Goal: Task Accomplishment & Management: Manage account settings

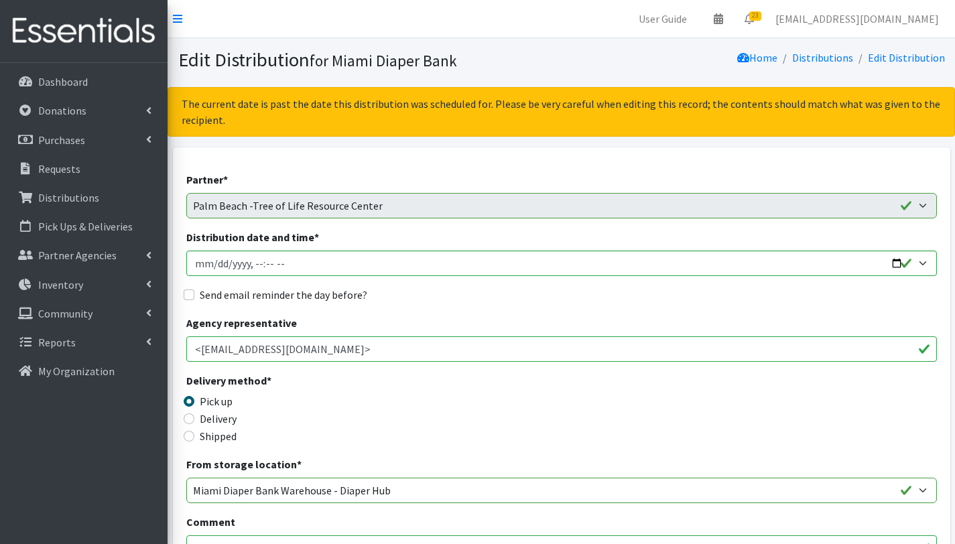
scroll to position [289, 0]
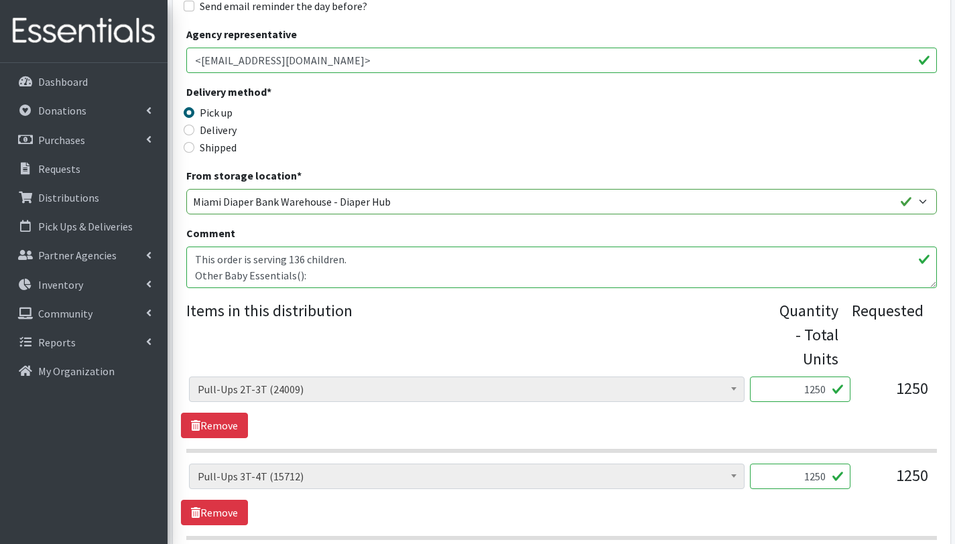
click at [294, 277] on textarea "This order is serving 136 children. Other Baby Essentials(): 20 bag packs 15" 3…" at bounding box center [561, 268] width 751 height 42
drag, startPoint x: 194, startPoint y: 256, endPoint x: 296, endPoint y: 261, distance: 102.6
click at [296, 261] on textarea "This order is serving 136 children. Other Baby Essentials(): 20 bag packs 15" 3…" at bounding box center [561, 268] width 751 height 42
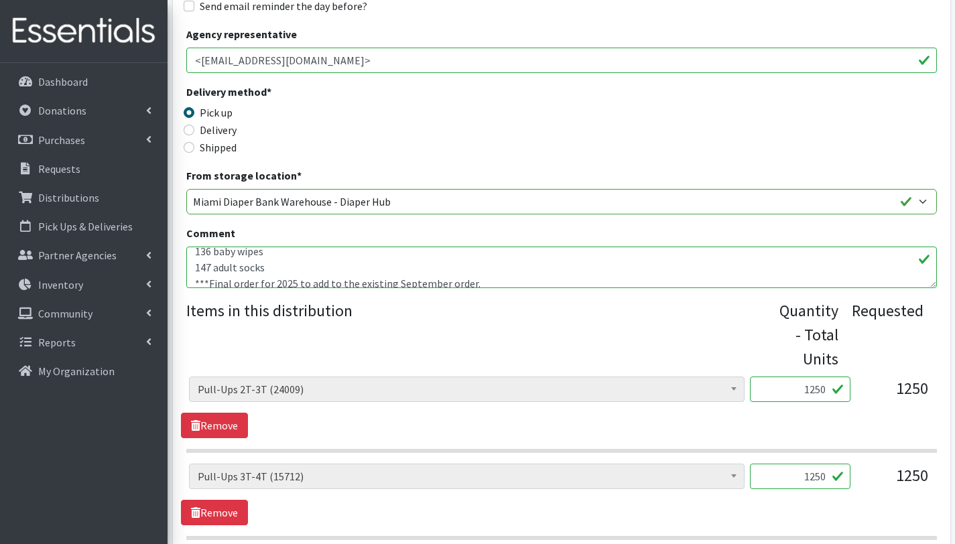
click at [311, 274] on textarea "This order is serving 136 children. Other Baby Essentials(): 20 bag packs 15" 3…" at bounding box center [561, 268] width 751 height 42
click at [195, 281] on textarea "This order is serving 136 children. Other Baby Essentials(): 20 bag packs 15" 3…" at bounding box center [561, 268] width 751 height 42
click at [301, 283] on textarea "This order is serving 136 children. Other Baby Essentials(): 20 bag packs 15" 3…" at bounding box center [561, 268] width 751 height 42
click at [302, 271] on textarea "This order is serving 136 children. Other Baby Essentials(): 20 bag packs 15" 3…" at bounding box center [561, 268] width 751 height 42
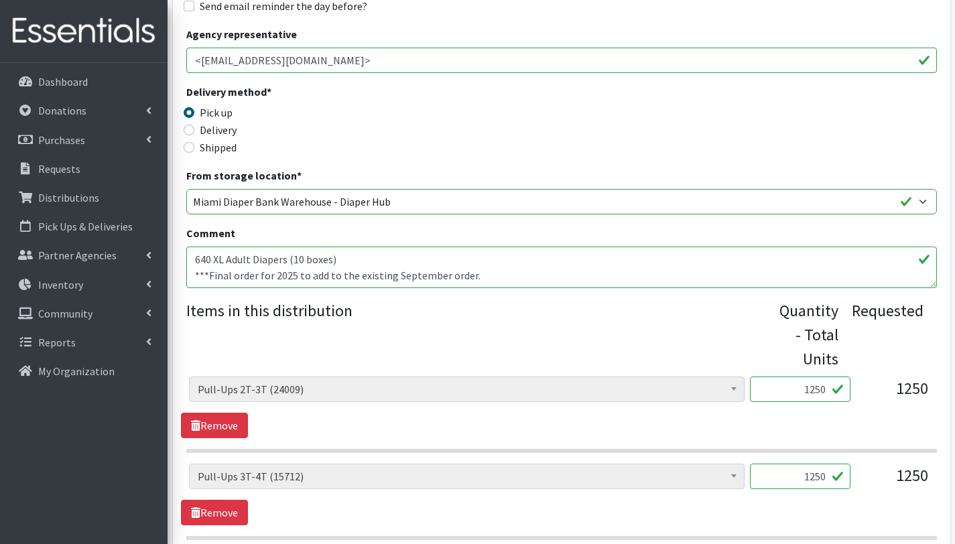
scroll to position [64, 0]
click at [350, 261] on textarea "This order is serving 136 children. Other Baby Essentials(): 20 bag packs 15" 3…" at bounding box center [561, 268] width 751 height 42
click at [296, 271] on textarea "This order is serving 136 children. Other Baby Essentials(): 20 bag packs 15" 3…" at bounding box center [561, 268] width 751 height 42
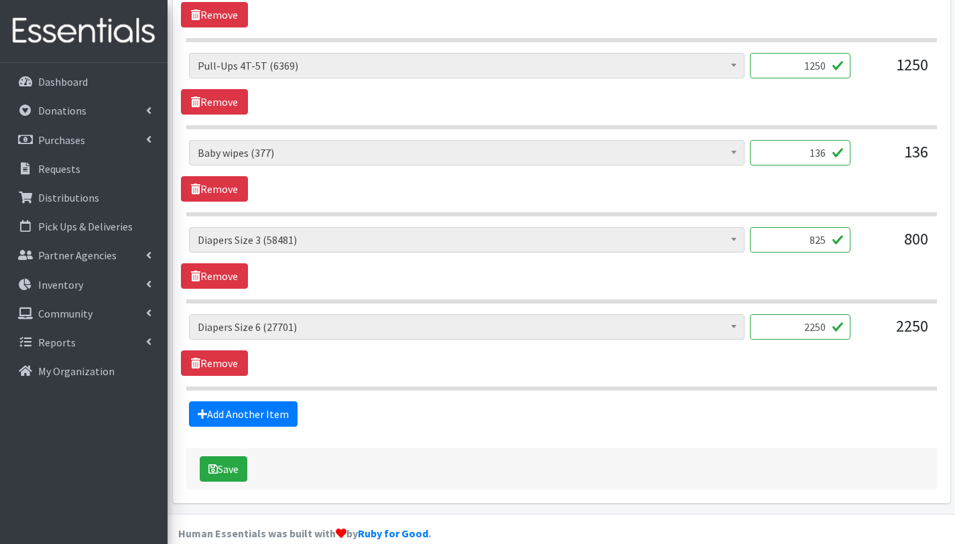
scroll to position [806, 0]
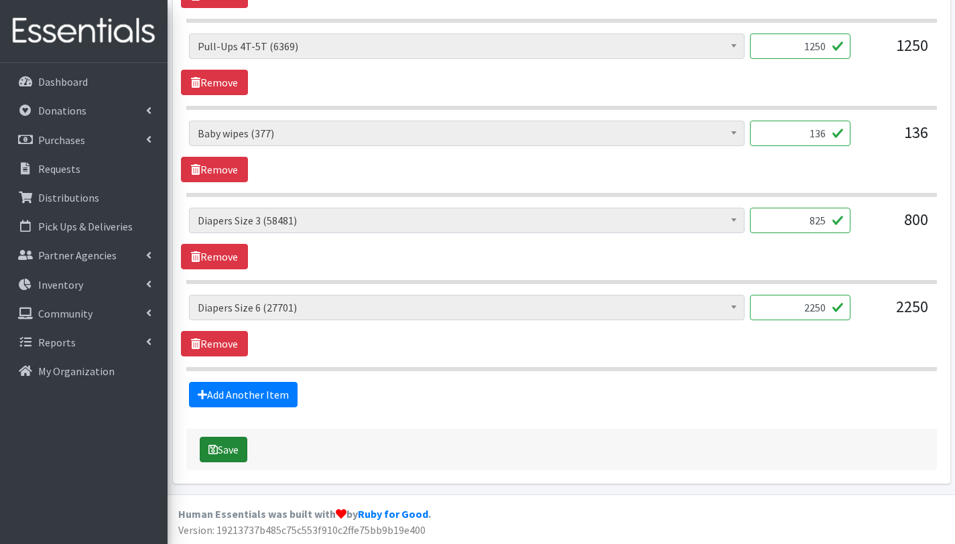
type textarea "This order is serving 136 children. Other Baby Essentials(925): 136 baby wipes …"
click at [235, 448] on button "Save" at bounding box center [224, 449] width 48 height 25
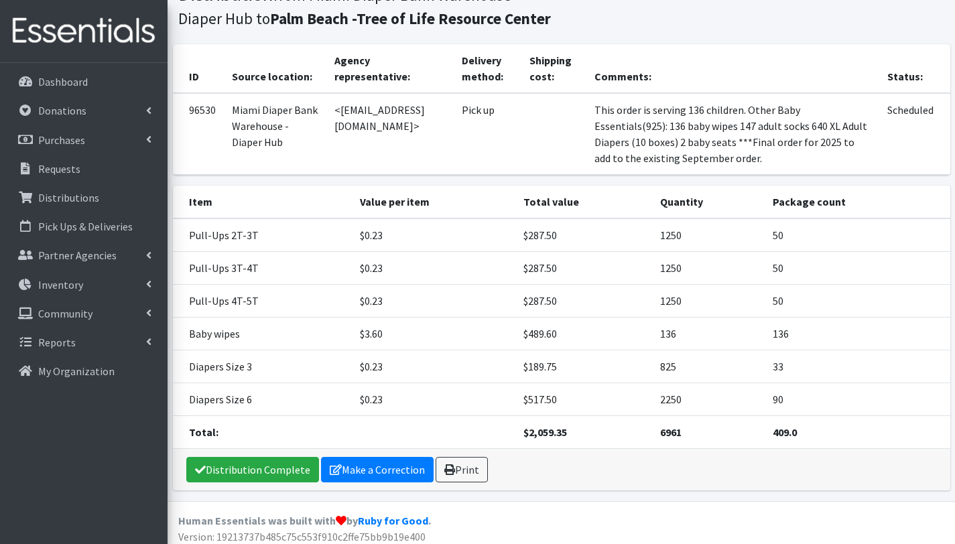
scroll to position [162, 0]
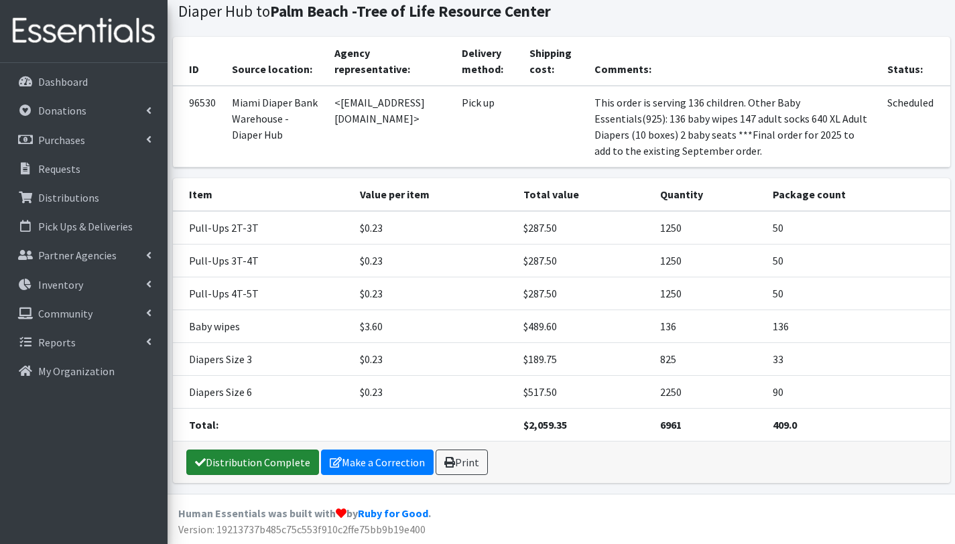
click at [279, 461] on link "Distribution Complete" at bounding box center [252, 462] width 133 height 25
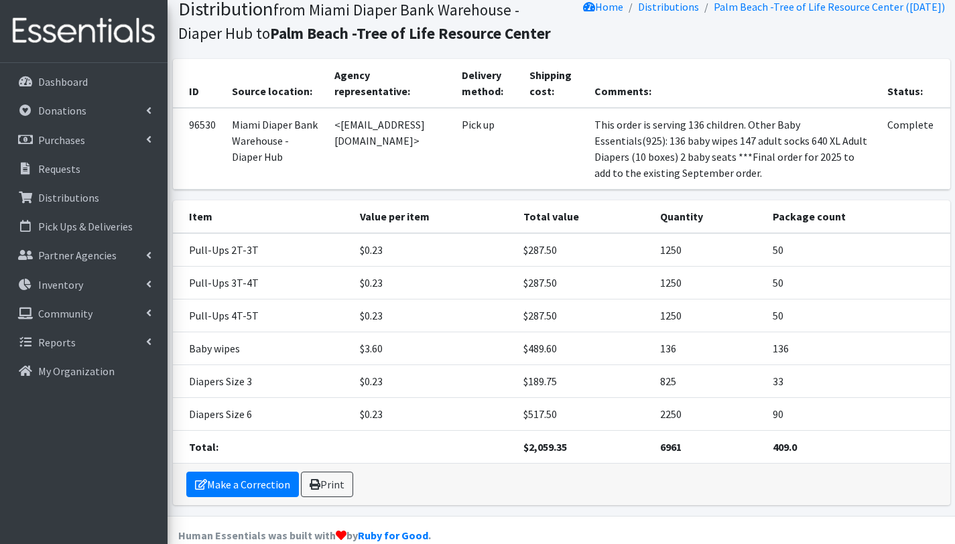
scroll to position [117, 0]
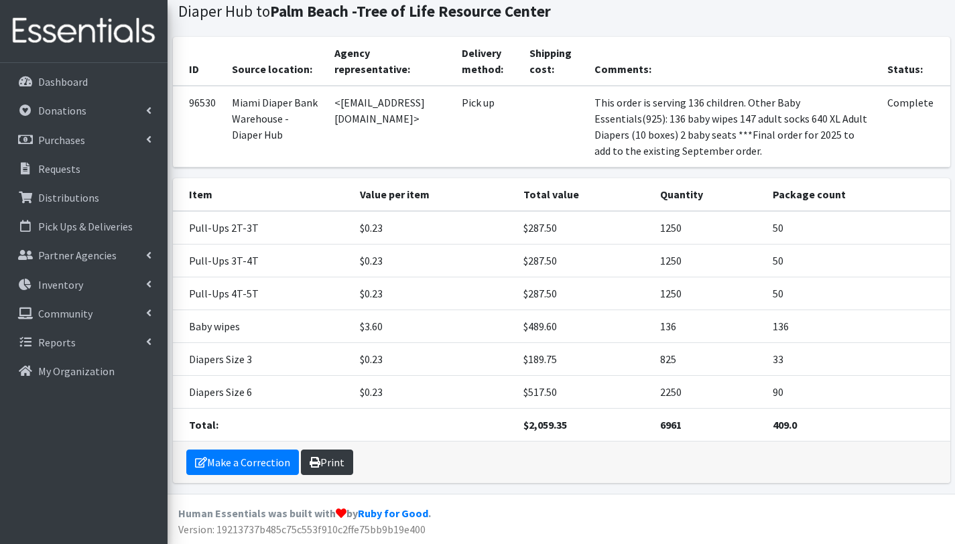
click at [330, 468] on link "Print" at bounding box center [327, 462] width 52 height 25
click at [71, 198] on p "Distributions" at bounding box center [68, 197] width 61 height 13
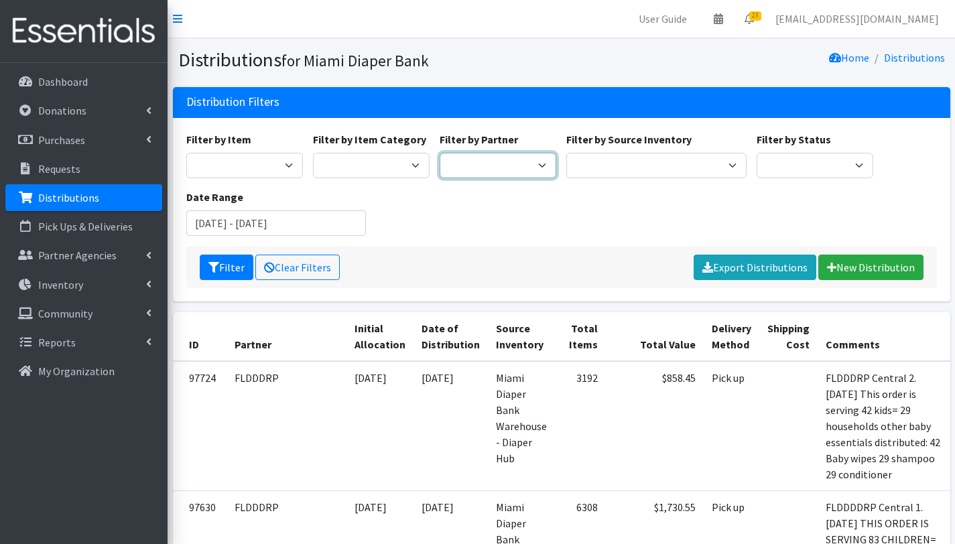
click at [526, 163] on select "305 Pink Pack A Safe Haven for Newborns Basic Needs Miami Belafonte TACOLCY Cen…" at bounding box center [498, 165] width 117 height 25
select select "6834"
click at [440, 153] on select "305 Pink Pack A Safe Haven for Newborns Basic Needs Miami Belafonte TACOLCY Cen…" at bounding box center [498, 165] width 117 height 25
click at [231, 266] on button "Filter" at bounding box center [227, 267] width 54 height 25
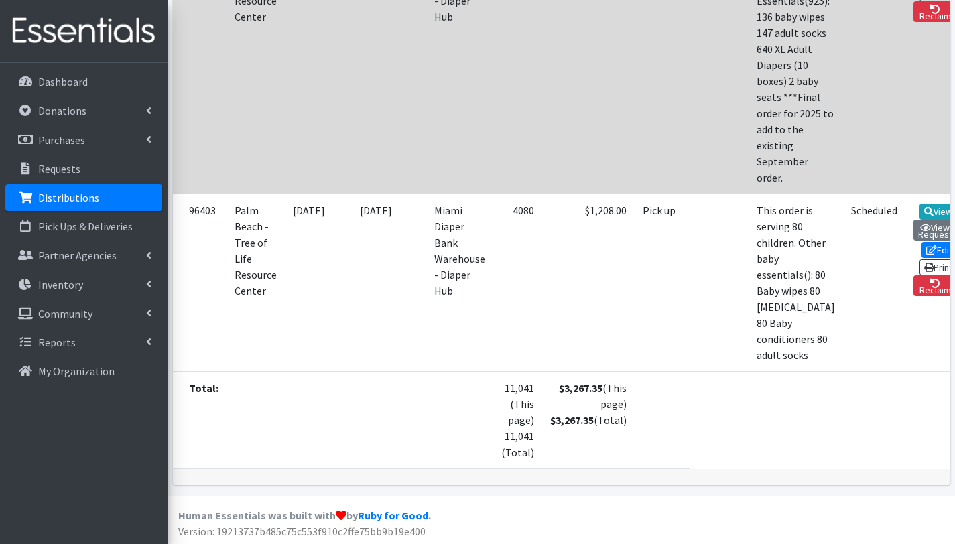
scroll to position [443, 0]
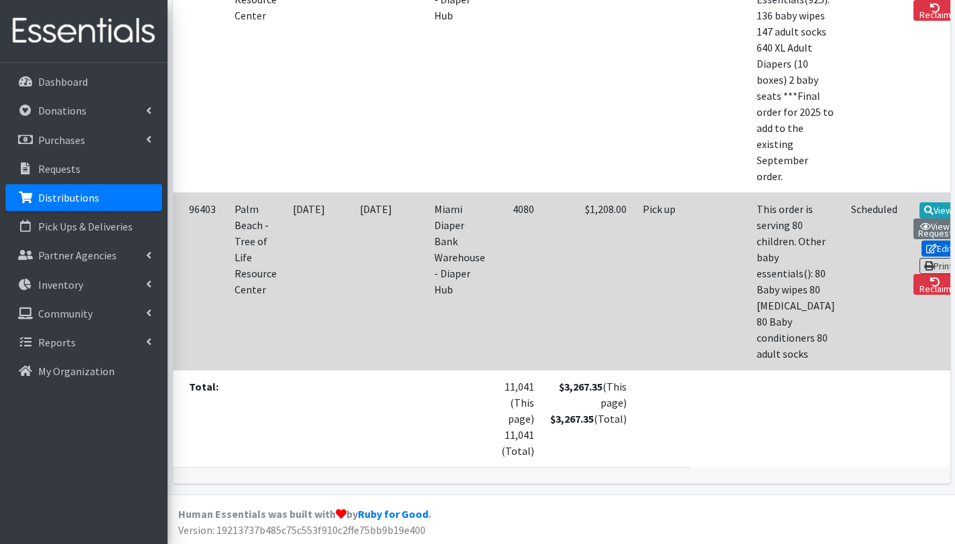
click at [922, 247] on link "Edit" at bounding box center [940, 249] width 36 height 16
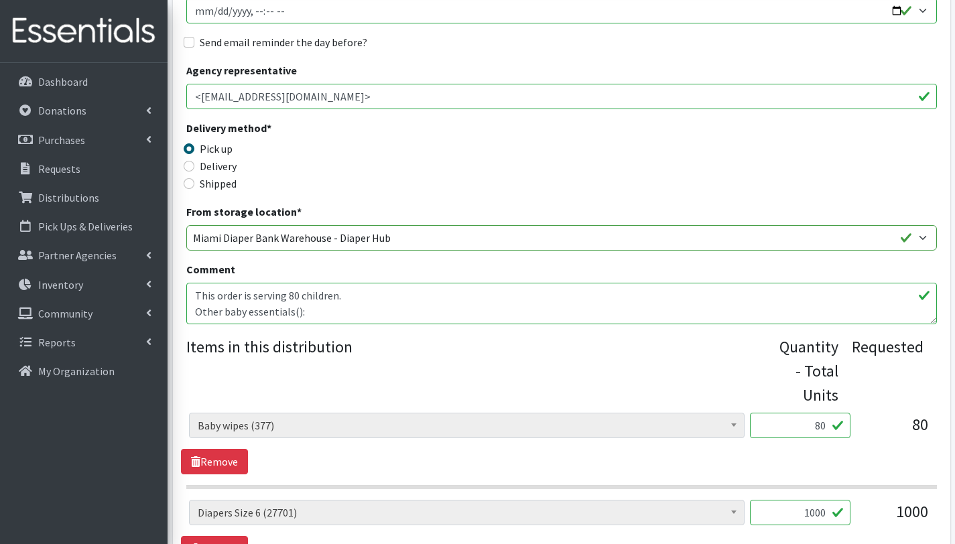
scroll to position [64, 0]
drag, startPoint x: 271, startPoint y: 308, endPoint x: 194, endPoint y: 298, distance: 77.0
click at [194, 298] on textarea "This order is serving 80 children. Other baby essentials(): 80 Baby wipes 80 [M…" at bounding box center [561, 304] width 751 height 42
click at [296, 299] on textarea "This order is serving 80 children. Other baby essentials(): 80 Baby wipes 80 [M…" at bounding box center [561, 304] width 751 height 42
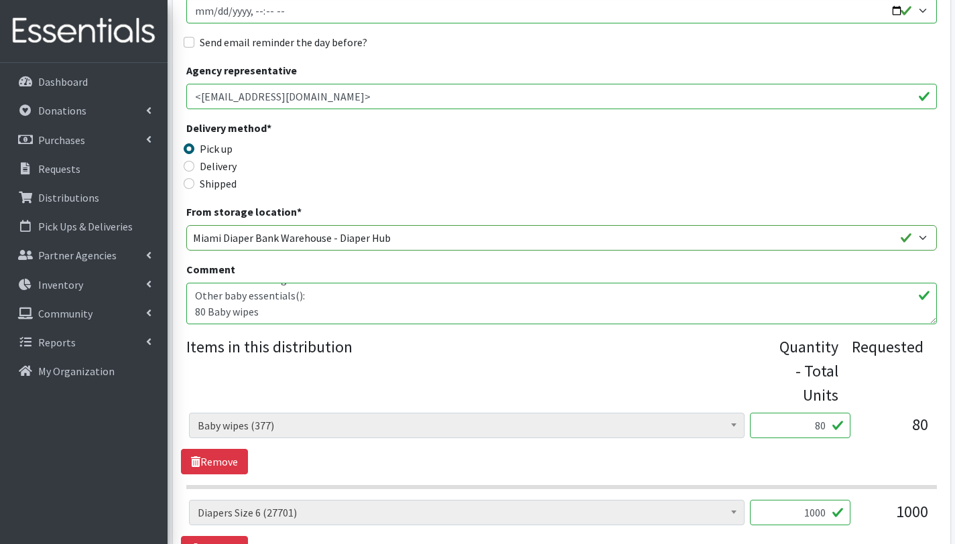
click at [296, 299] on textarea "This order is serving 80 children. Other baby essentials(): 80 Baby wipes 80 [M…" at bounding box center [561, 304] width 751 height 42
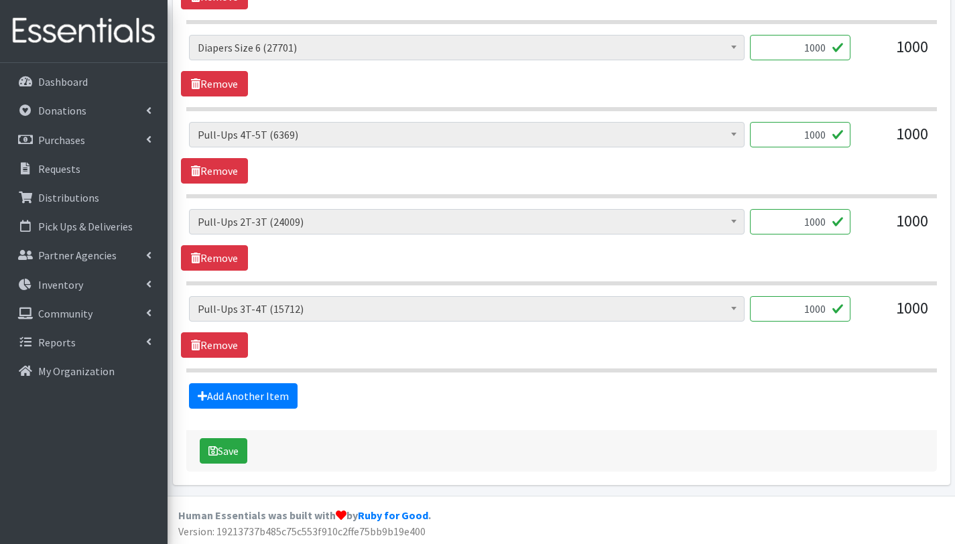
scroll to position [719, 0]
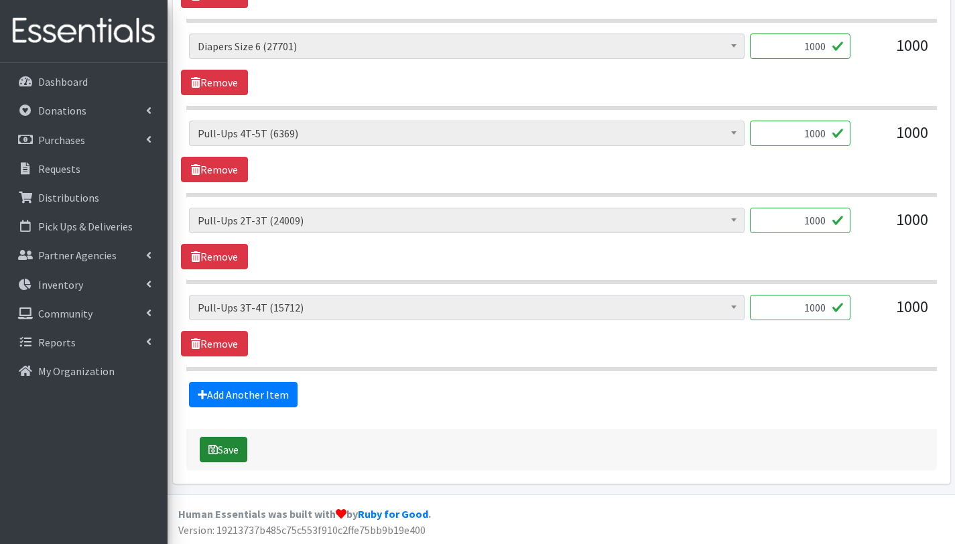
type textarea "This order is serving 80 children. Other baby essentials(80): 80 Baby wipes"
click at [239, 452] on button "Save" at bounding box center [224, 449] width 48 height 25
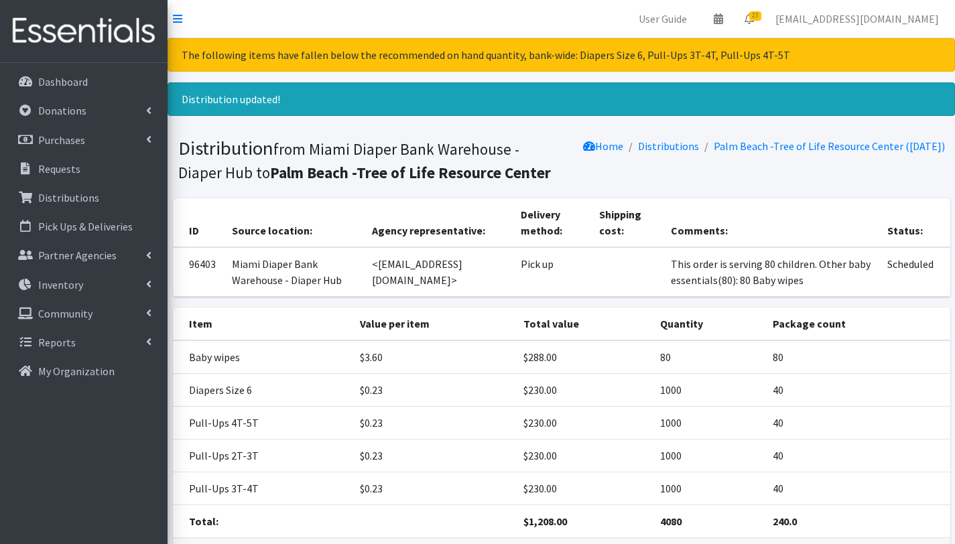
scroll to position [97, 0]
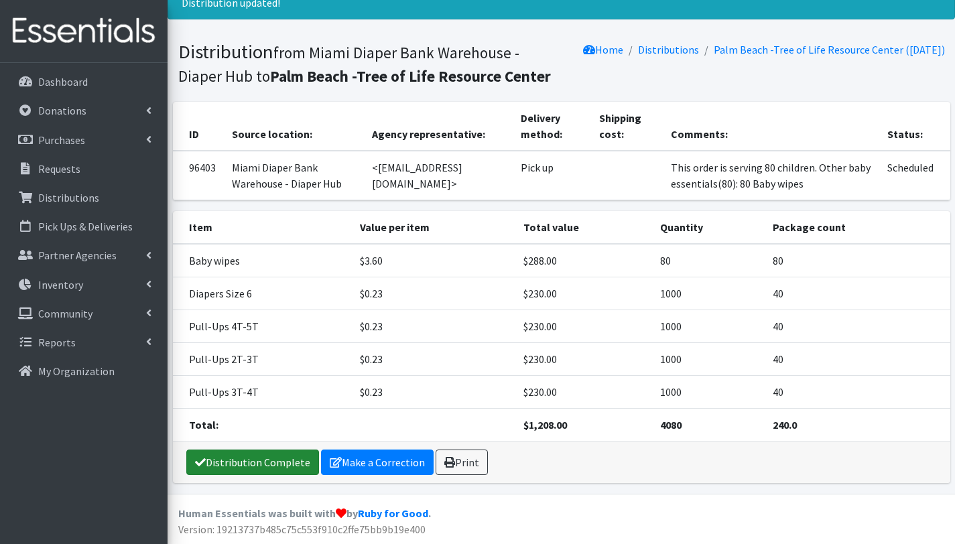
click at [273, 468] on link "Distribution Complete" at bounding box center [252, 462] width 133 height 25
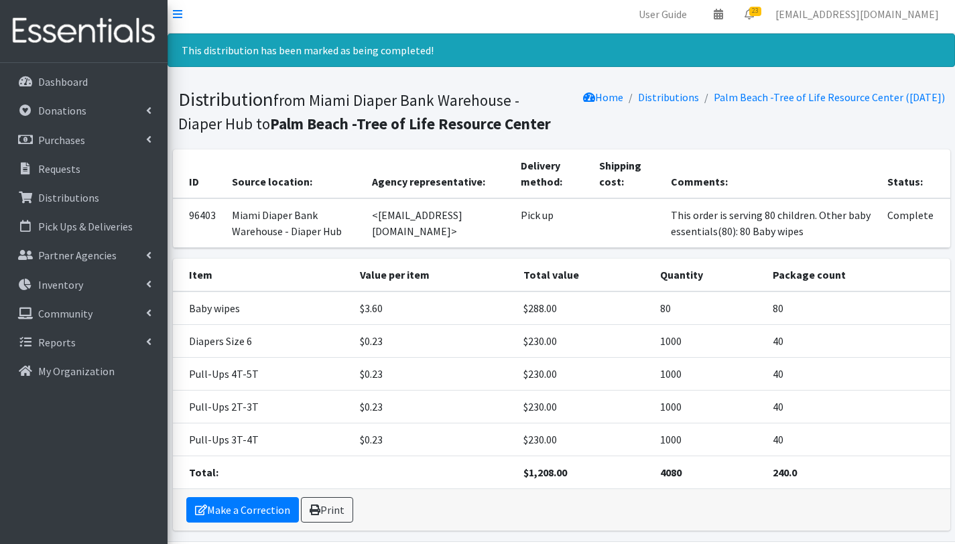
scroll to position [0, 0]
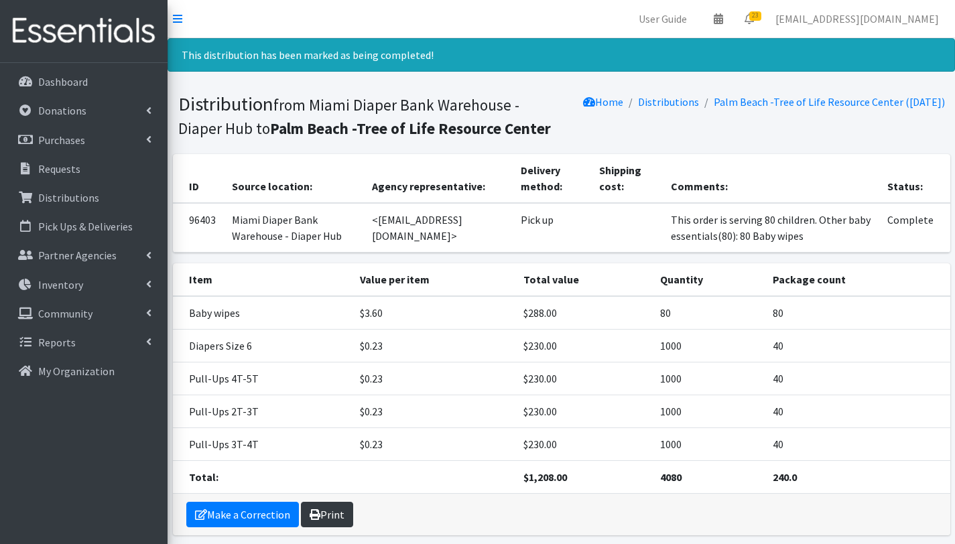
click at [340, 511] on link "Print" at bounding box center [327, 514] width 52 height 25
click at [74, 196] on p "Distributions" at bounding box center [68, 197] width 61 height 13
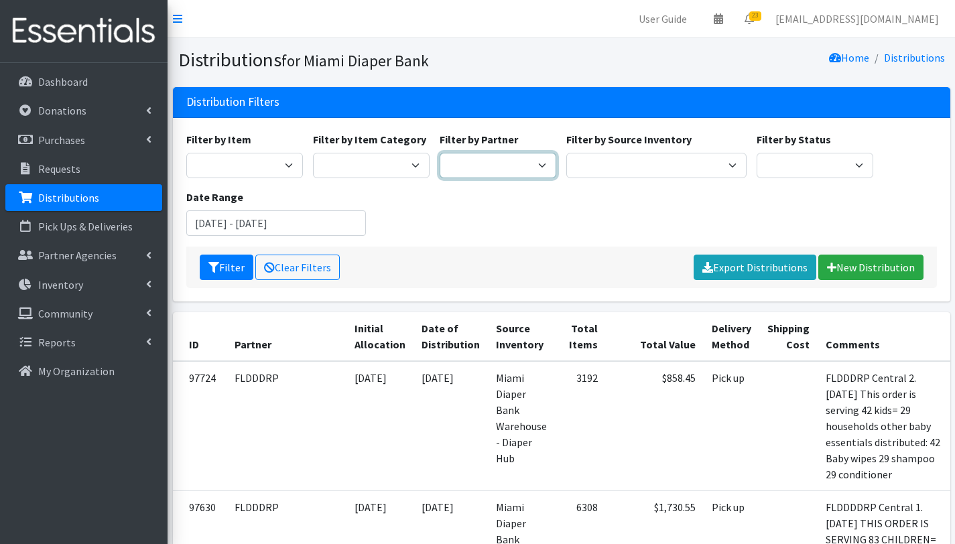
click at [477, 168] on select "305 Pink Pack A Safe Haven for Newborns Basic Needs [GEOGRAPHIC_DATA] Belafonte…" at bounding box center [498, 165] width 117 height 25
select select "6834"
click at [440, 153] on select "305 Pink Pack A Safe Haven for Newborns Basic Needs [GEOGRAPHIC_DATA] Belafonte…" at bounding box center [498, 165] width 117 height 25
click at [239, 265] on button "Filter" at bounding box center [227, 267] width 54 height 25
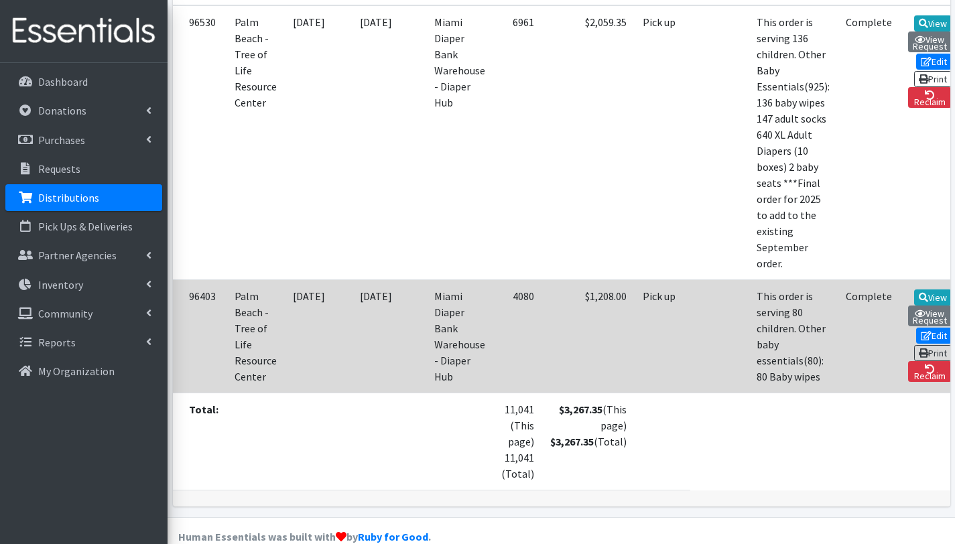
scroll to position [310, 0]
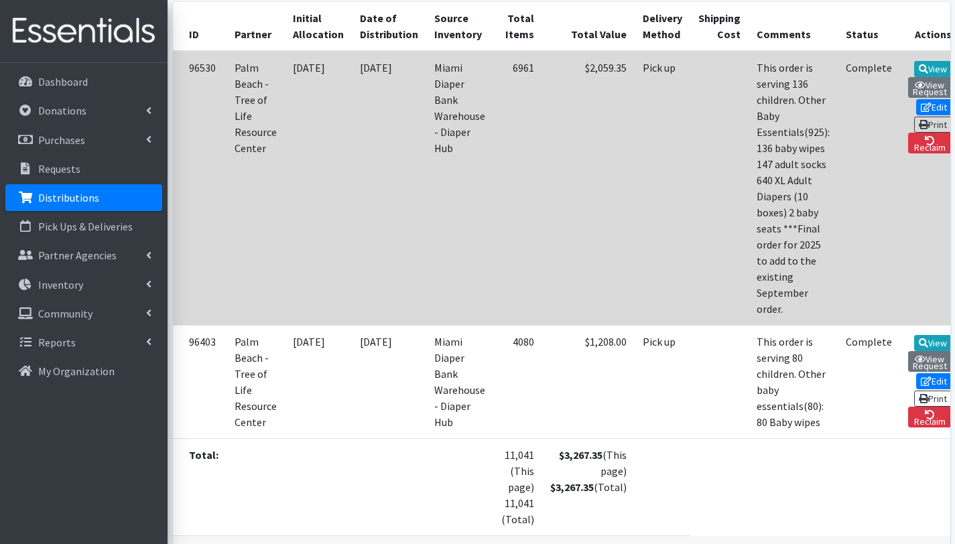
click at [328, 315] on td "[DATE]" at bounding box center [318, 188] width 67 height 275
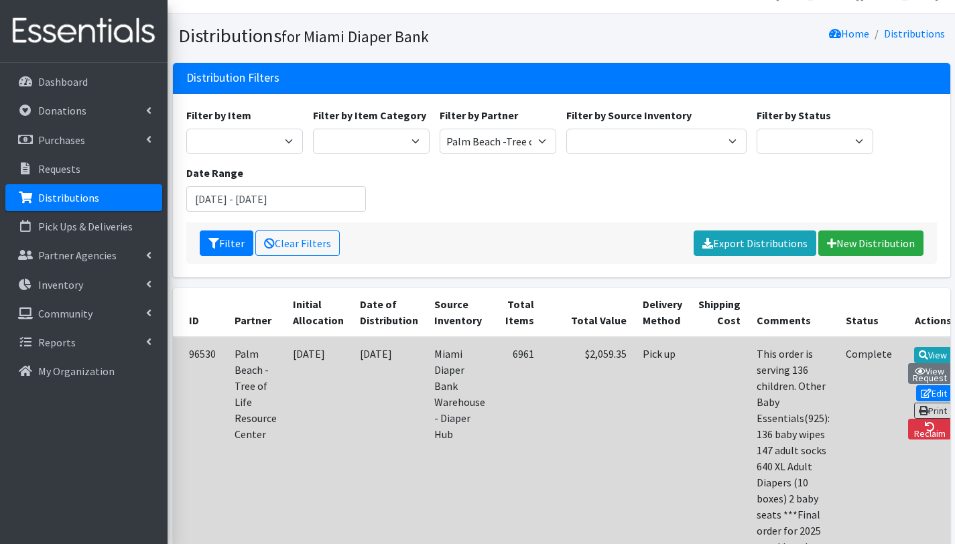
scroll to position [0, 0]
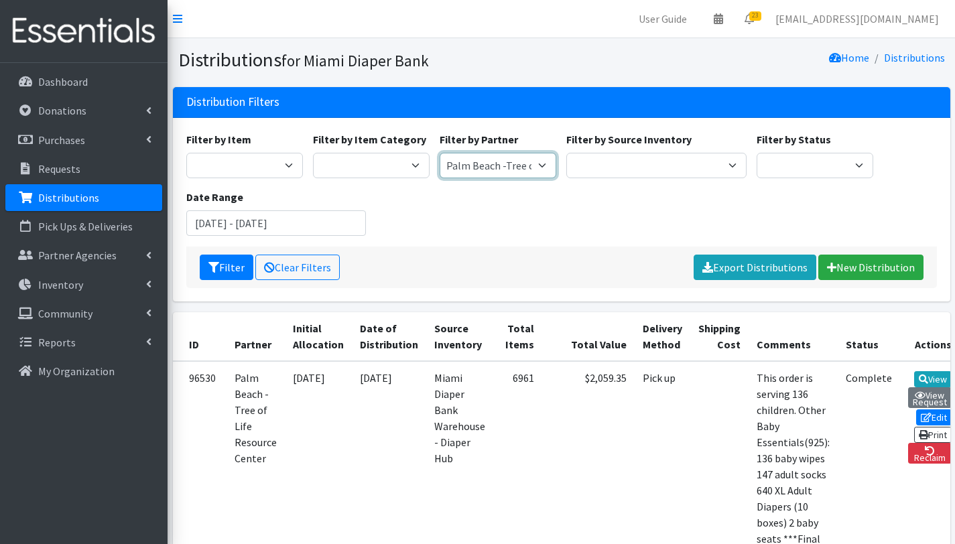
click at [513, 165] on select "305 Pink Pack A Safe Haven for Newborns Basic Needs [GEOGRAPHIC_DATA] Belafonte…" at bounding box center [498, 165] width 117 height 25
select select "7053"
click at [440, 153] on select "305 Pink Pack A Safe Haven for Newborns Basic Needs Miami Belafonte TACOLCY Cen…" at bounding box center [498, 165] width 117 height 25
click at [225, 269] on button "Filter" at bounding box center [227, 267] width 54 height 25
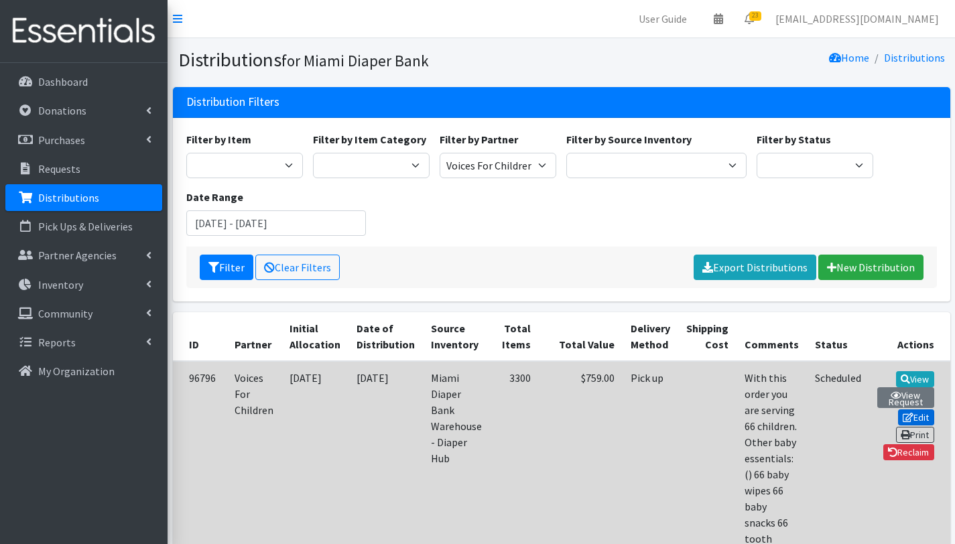
click at [898, 411] on link "Edit" at bounding box center [916, 417] width 36 height 16
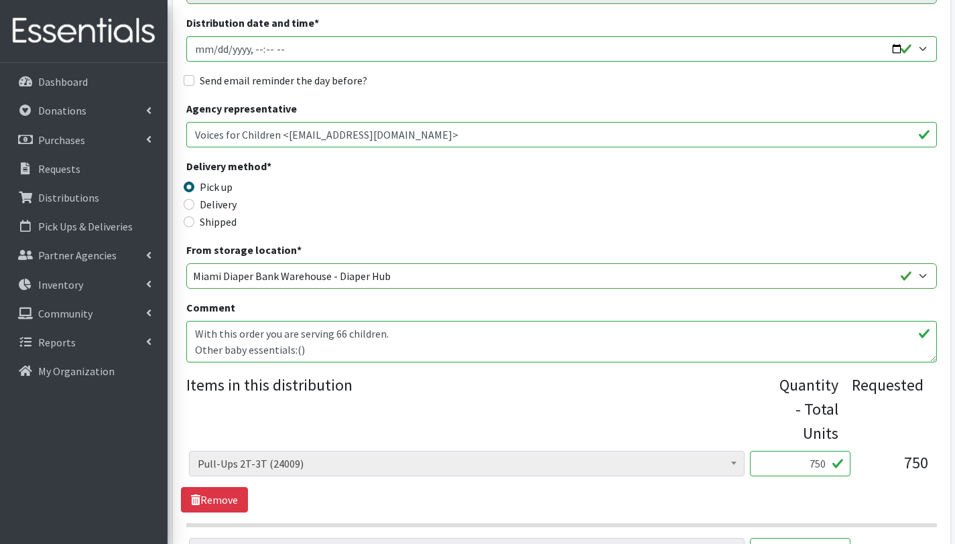
scroll to position [215, 0]
click at [277, 346] on textarea "With this order you are serving 66 children. Other baby essentials:() 66 baby w…" at bounding box center [561, 341] width 751 height 42
drag, startPoint x: 192, startPoint y: 329, endPoint x: 273, endPoint y: 353, distance: 85.3
click at [273, 353] on textarea "With this order you are serving 66 children. Other baby essentials:() 66 baby w…" at bounding box center [561, 341] width 751 height 42
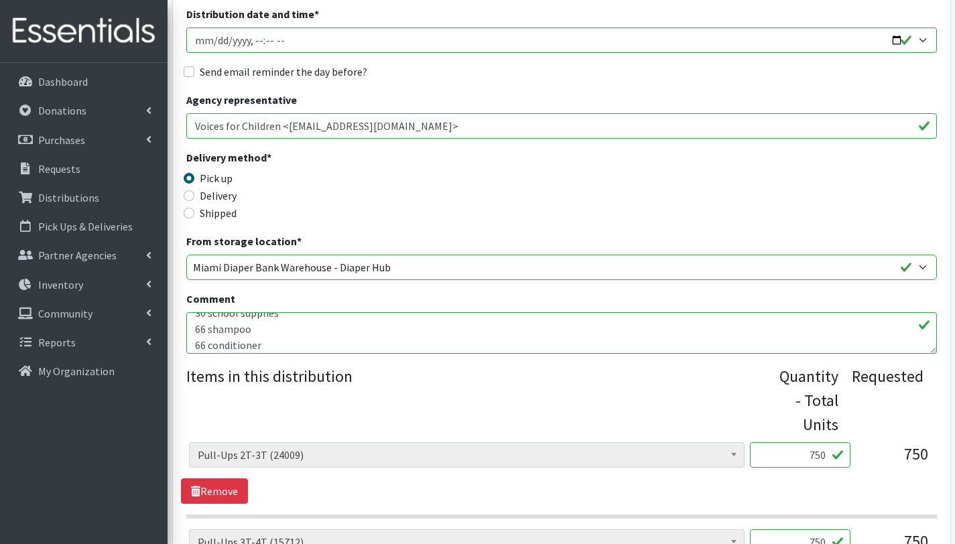
scroll to position [223, 0]
click at [265, 347] on textarea "With this order you are serving 66 children. Other baby essentials:() 66 baby w…" at bounding box center [561, 333] width 751 height 42
click at [297, 341] on textarea "With this order you are serving 66 children. Other baby essentials:() 66 baby w…" at bounding box center [561, 333] width 751 height 42
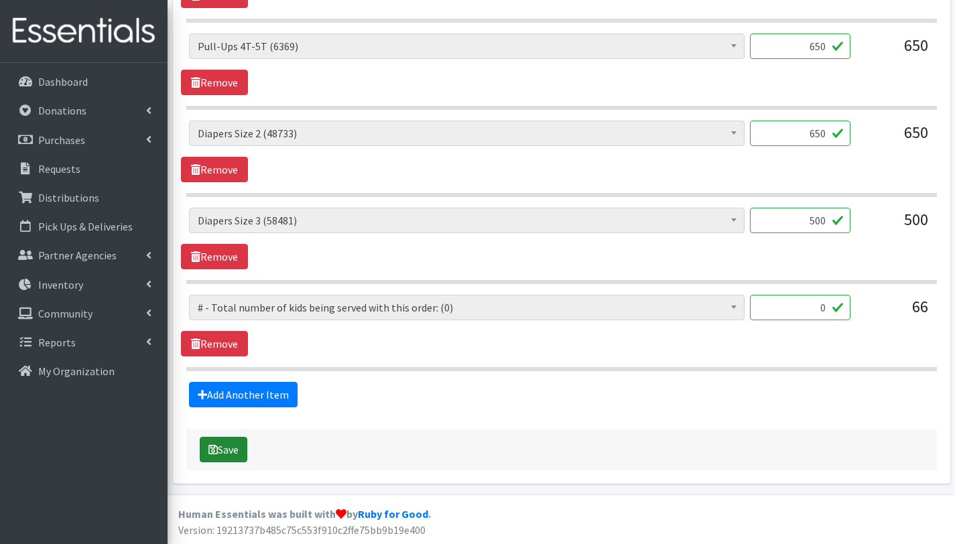
type textarea "With this order you are serving 66 children. Other baby essentials:(230) 66 bab…"
click at [233, 447] on button "Save" at bounding box center [224, 449] width 48 height 25
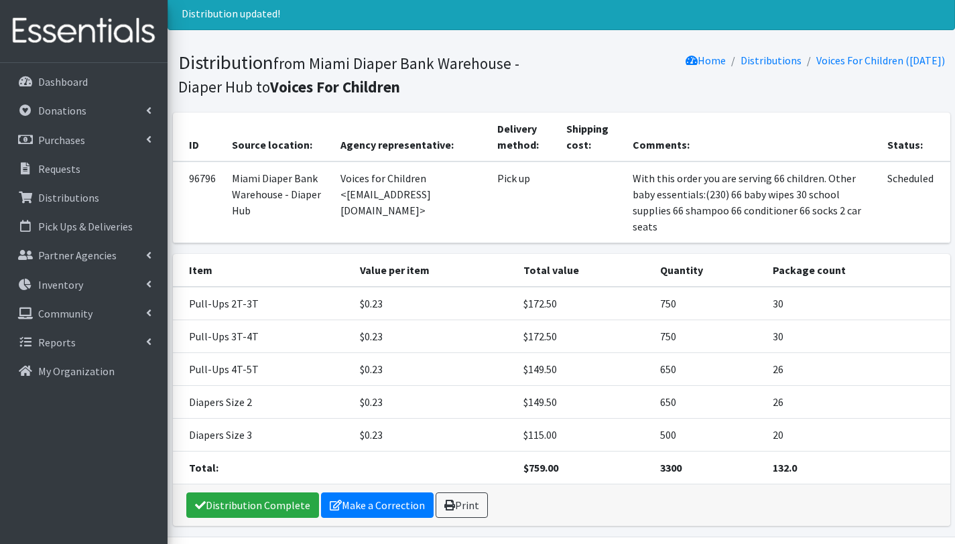
scroll to position [129, 0]
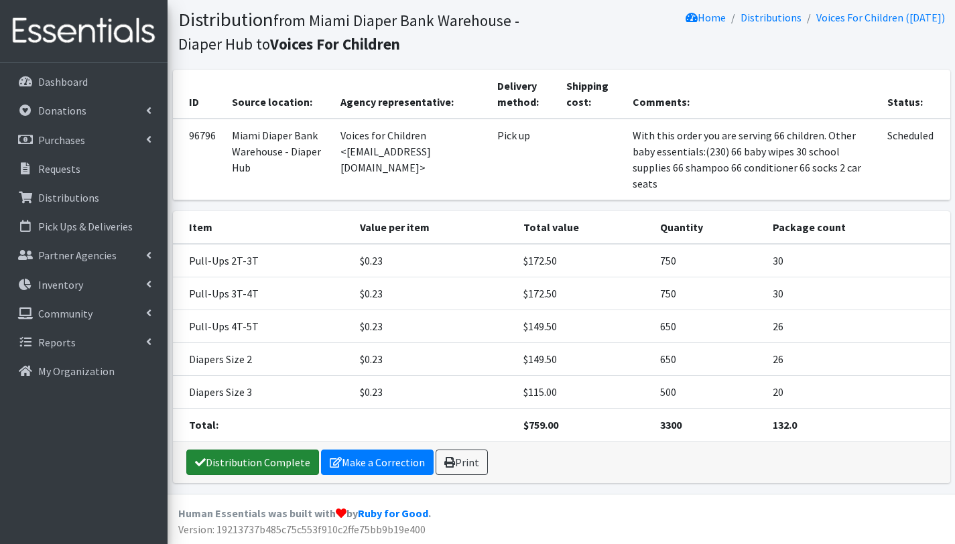
click at [271, 462] on link "Distribution Complete" at bounding box center [252, 462] width 133 height 25
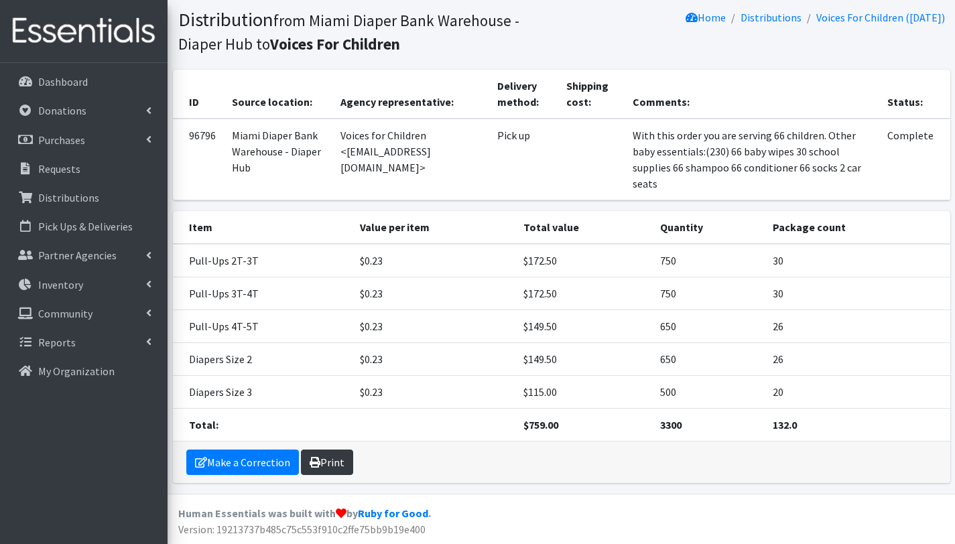
scroll to position [67, 0]
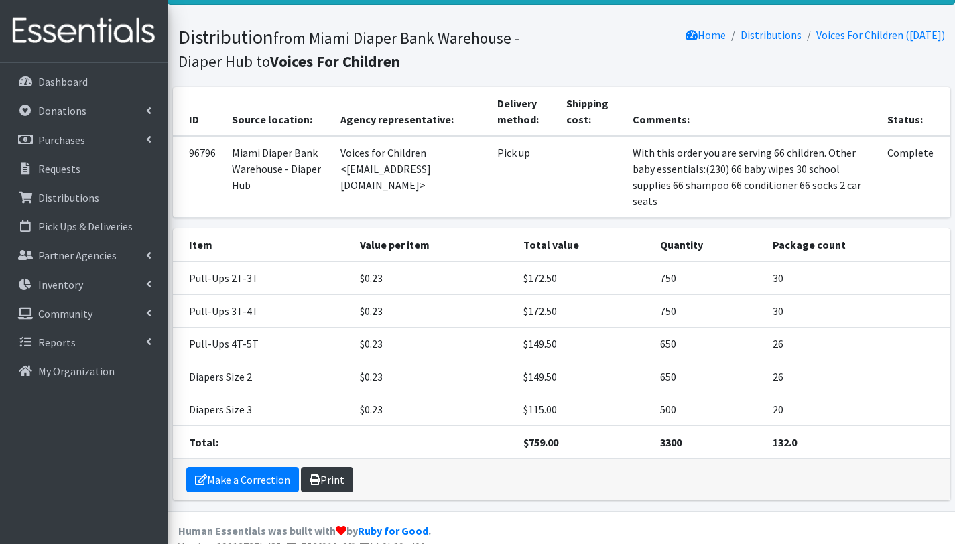
click at [343, 479] on link "Print" at bounding box center [327, 479] width 52 height 25
click at [77, 197] on p "Distributions" at bounding box center [68, 197] width 61 height 13
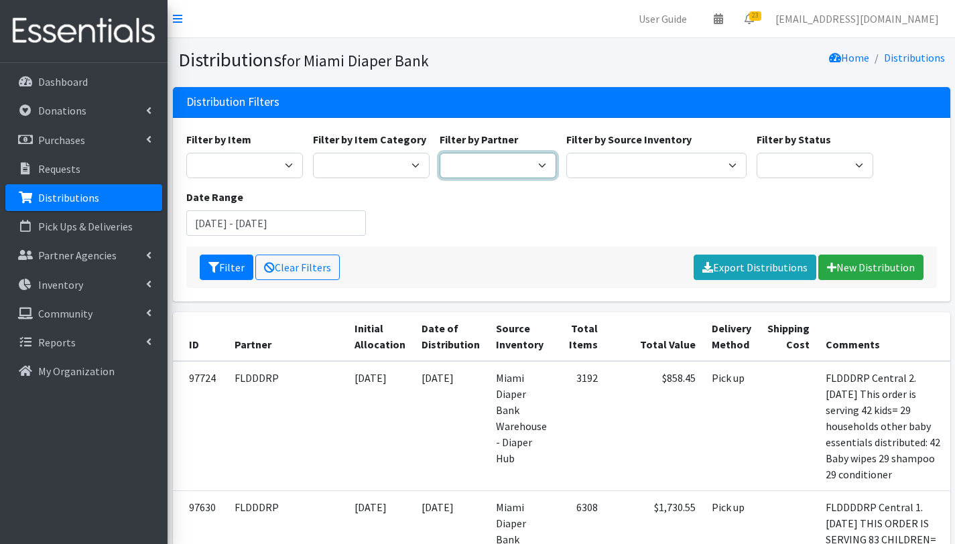
click at [511, 168] on select "305 Pink Pack A Safe Haven for Newborns Basic Needs Miami Belafonte TACOLCY Cen…" at bounding box center [498, 165] width 117 height 25
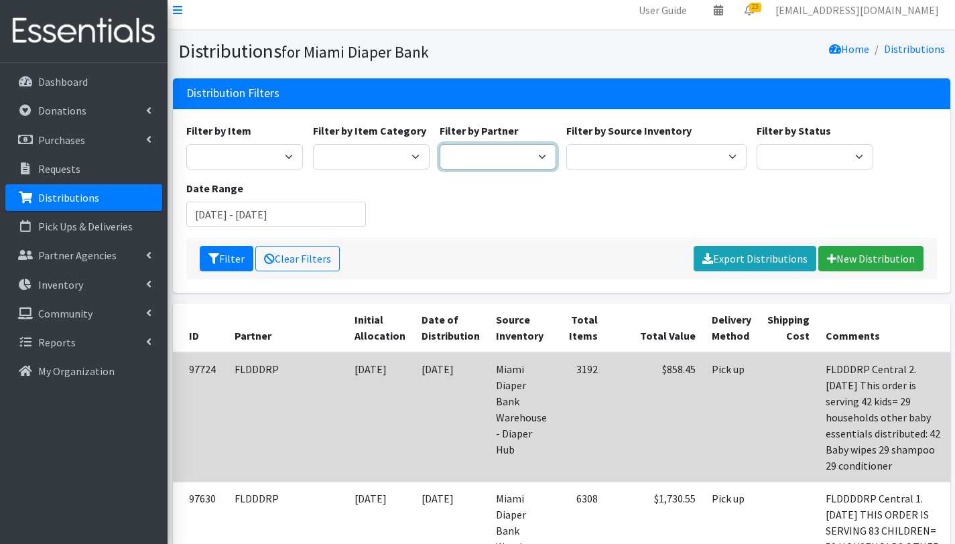
scroll to position [9, 0]
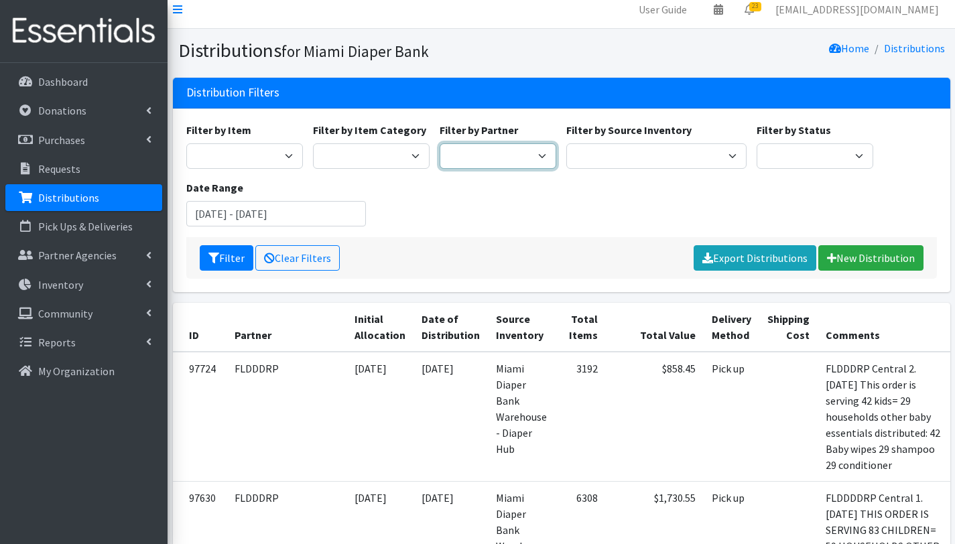
click at [518, 151] on select "305 Pink Pack A Safe Haven for Newborns Basic Needs Miami Belafonte TACOLCY Cen…" at bounding box center [498, 155] width 117 height 25
click at [440, 143] on select "305 Pink Pack A Safe Haven for Newborns Basic Needs Miami Belafonte TACOLCY Cen…" at bounding box center [498, 155] width 117 height 25
click at [525, 157] on select "305 Pink Pack A Safe Haven for Newborns Basic Needs Miami Belafonte TACOLCY Cen…" at bounding box center [498, 155] width 117 height 25
select select "2873"
click at [440, 143] on select "305 Pink Pack A Safe Haven for Newborns Basic Needs Miami Belafonte TACOLCY Cen…" at bounding box center [498, 155] width 117 height 25
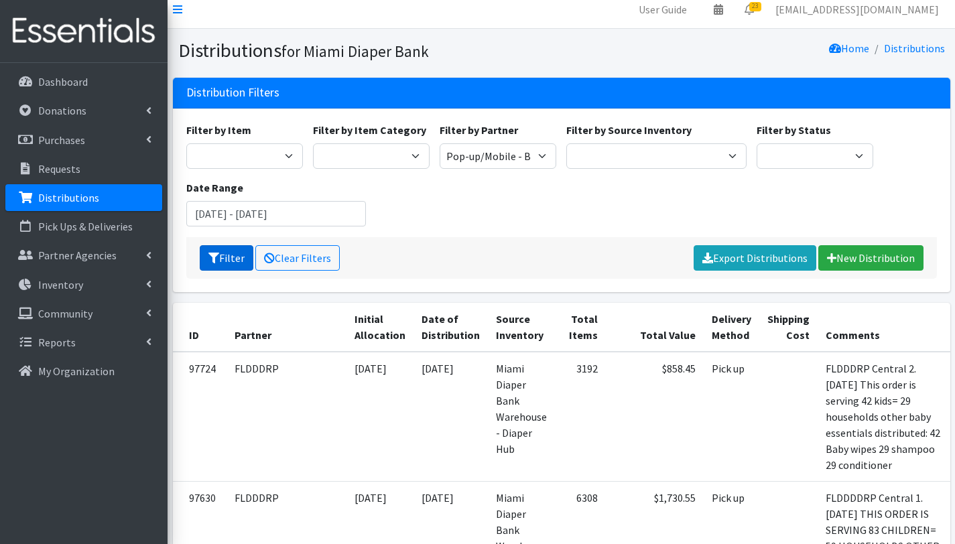
click at [232, 253] on button "Filter" at bounding box center [227, 257] width 54 height 25
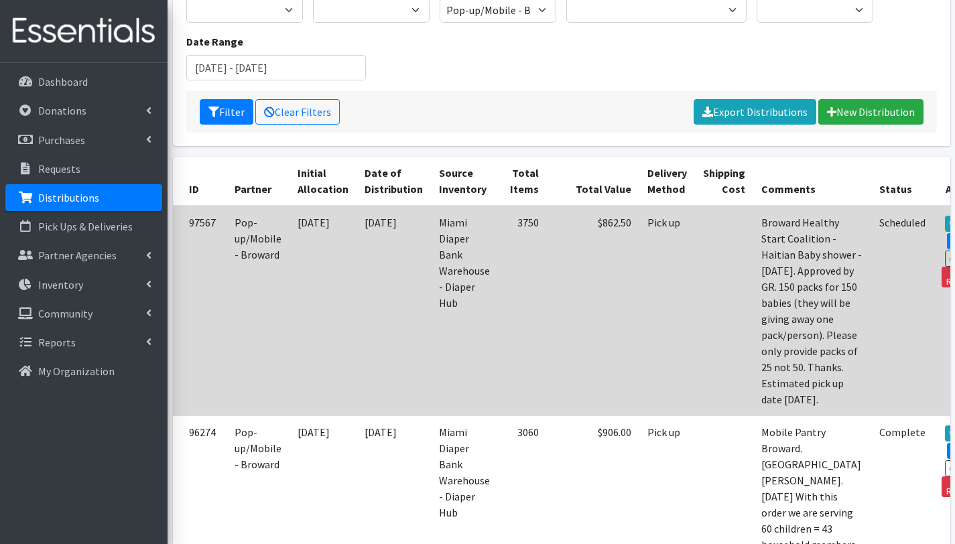
scroll to position [146, 0]
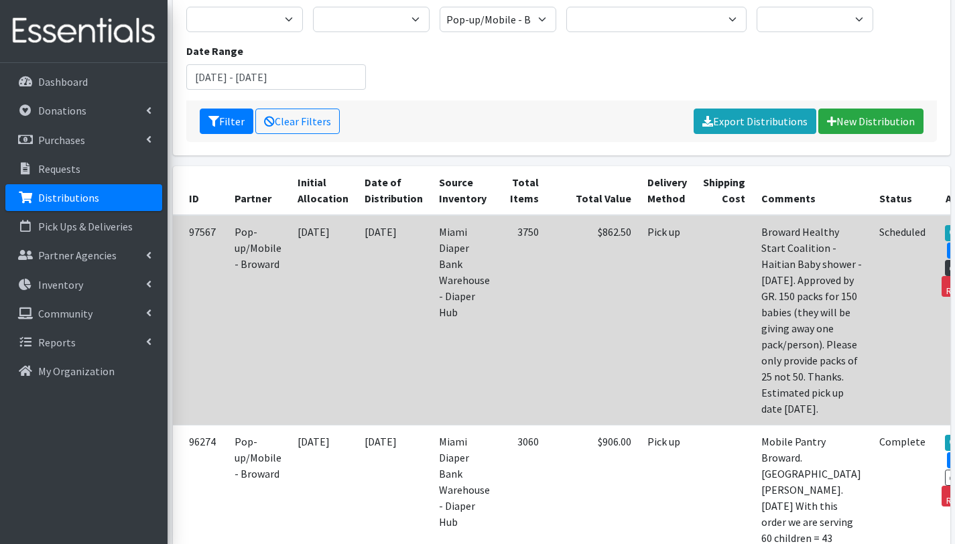
click at [945, 265] on link "Print" at bounding box center [964, 268] width 38 height 16
